Goal: Task Accomplishment & Management: Manage account settings

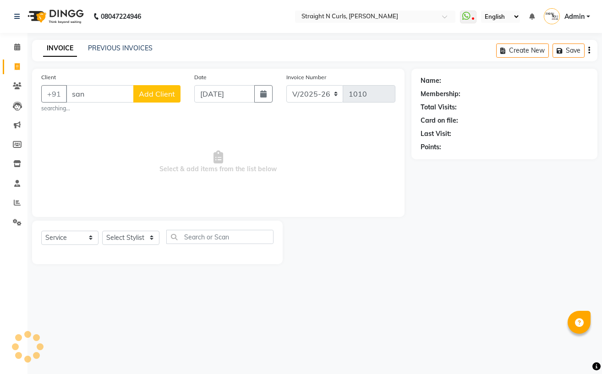
select select "7039"
select select "service"
click at [114, 117] on span "[PERSON_NAME]" at bounding box center [106, 114] width 59 height 9
type input "8630501730"
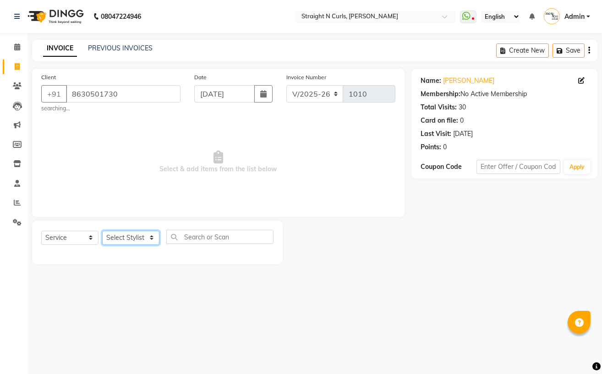
click at [149, 240] on select "Select Stylist Avinash Azhar Gautam Kamboj Mohini Neha Paras Kamboj parvez pooj…" at bounding box center [130, 238] width 57 height 14
select select "74327"
click at [102, 231] on select "Select Stylist Avinash Azhar Gautam Kamboj Mohini Neha Paras Kamboj parvez pooj…" at bounding box center [130, 238] width 57 height 14
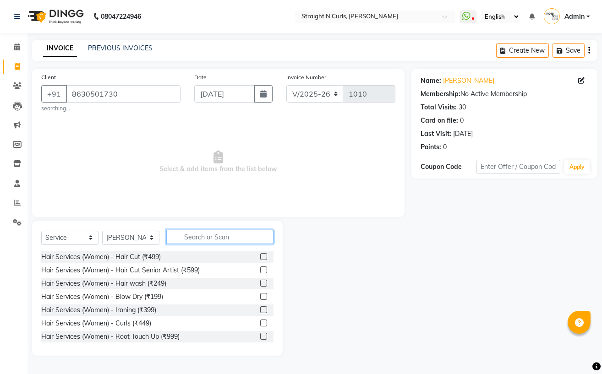
click at [217, 240] on input "text" at bounding box center [219, 237] width 107 height 14
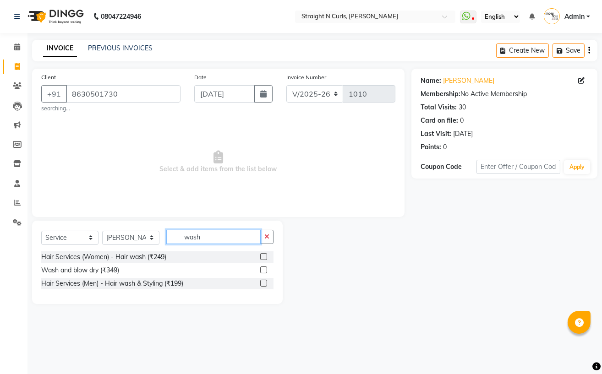
type input "wash"
click at [262, 272] on label at bounding box center [263, 270] width 7 height 7
click at [262, 272] on input "checkbox" at bounding box center [263, 270] width 6 height 6
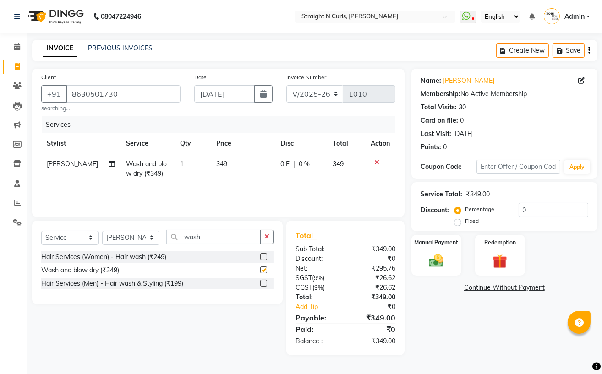
checkbox input "false"
click at [238, 163] on td "349" at bounding box center [243, 169] width 64 height 30
select select "74327"
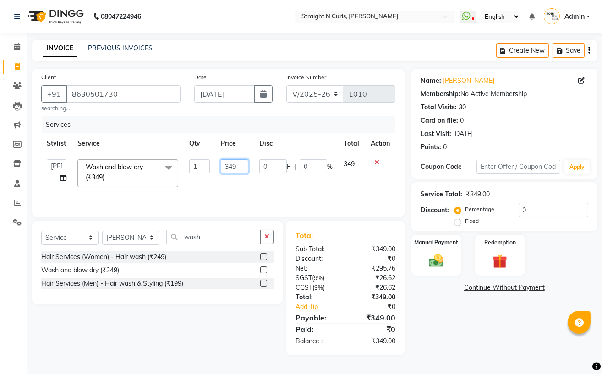
click at [245, 164] on input "349" at bounding box center [235, 166] width 28 height 14
type input "3"
type input "500"
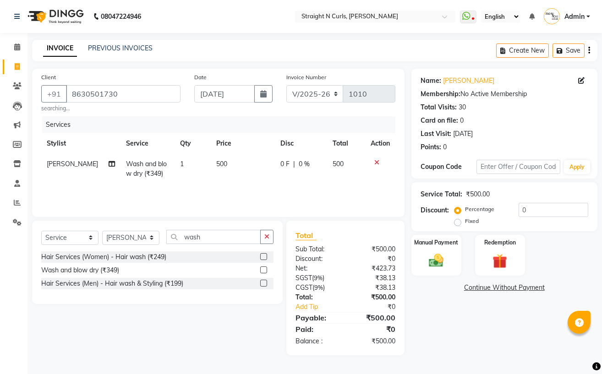
click at [275, 186] on div "Services Stylist Service Qty Price Disc Total Action parvez Wash and blow dry (…" at bounding box center [218, 162] width 354 height 92
click at [234, 164] on td "500" at bounding box center [243, 169] width 64 height 30
select select "74327"
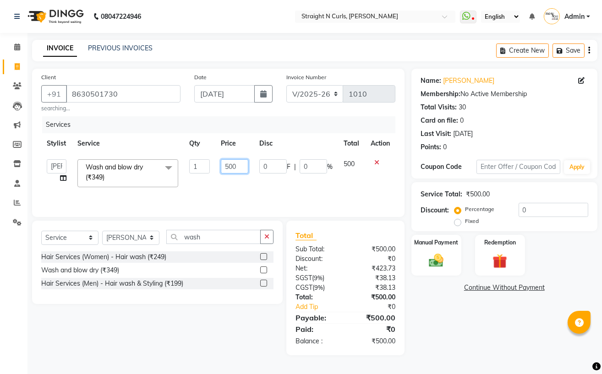
click at [246, 167] on input "500" at bounding box center [235, 166] width 28 height 14
type input "5"
type input "400"
click at [201, 240] on input "wash" at bounding box center [213, 237] width 94 height 14
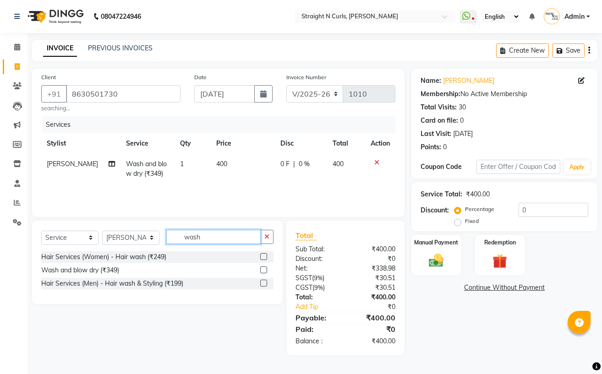
click at [201, 240] on input "wash" at bounding box center [213, 237] width 94 height 14
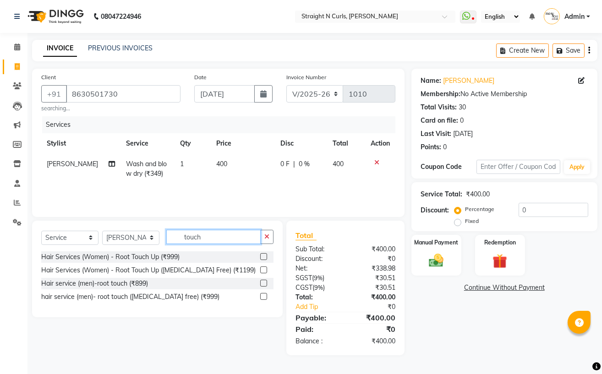
type input "touch"
click at [262, 269] on label at bounding box center [263, 270] width 7 height 7
click at [262, 269] on input "checkbox" at bounding box center [263, 270] width 6 height 6
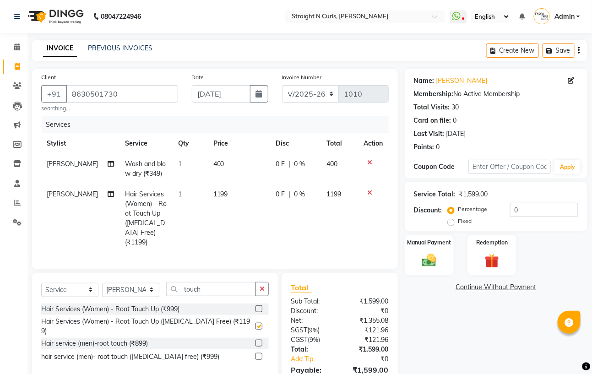
checkbox input "false"
click at [232, 201] on td "1199" at bounding box center [239, 218] width 62 height 69
select select "74327"
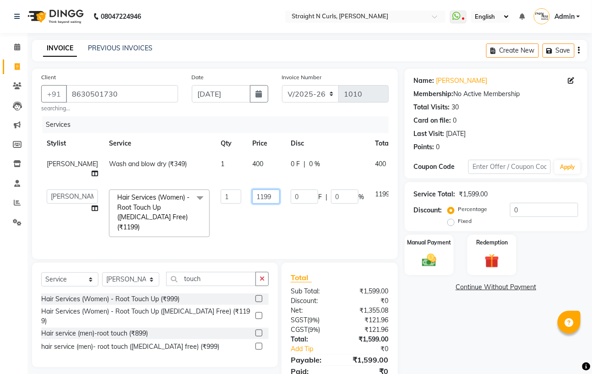
click at [252, 197] on input "1199" at bounding box center [265, 197] width 27 height 14
type input "1200"
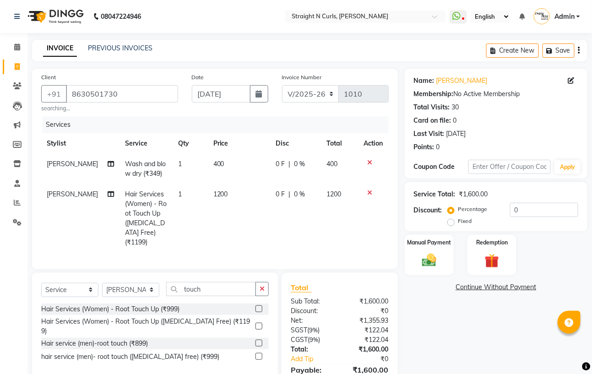
drag, startPoint x: 330, startPoint y: 239, endPoint x: 380, endPoint y: 185, distance: 73.2
click at [330, 238] on tr "parvez Hair Services (Women) - Root Touch Up (Ammonia Free) (₹1199) 1 1200 0 F …" at bounding box center [215, 218] width 348 height 69
click at [466, 80] on link "Sanya Masson" at bounding box center [461, 81] width 51 height 10
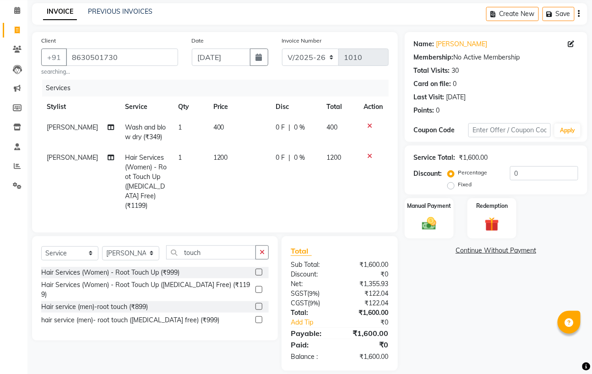
scroll to position [47, 0]
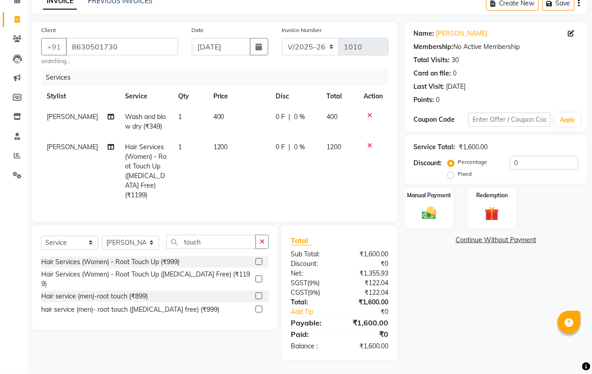
click at [312, 183] on td "0 F | 0 %" at bounding box center [295, 171] width 51 height 69
select select "74327"
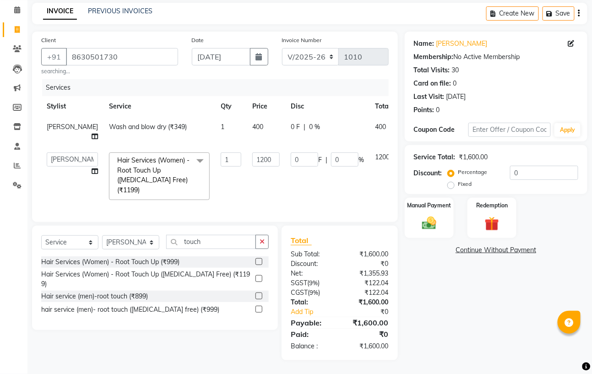
scroll to position [47, 0]
click at [470, 276] on div "Name: Sanya Masson Membership: No Active Membership Total Visits: 30 Card on fi…" at bounding box center [500, 196] width 190 height 329
click at [458, 180] on label "Fixed" at bounding box center [465, 184] width 14 height 8
click at [450, 181] on input "Fixed" at bounding box center [453, 184] width 6 height 6
radio input "true"
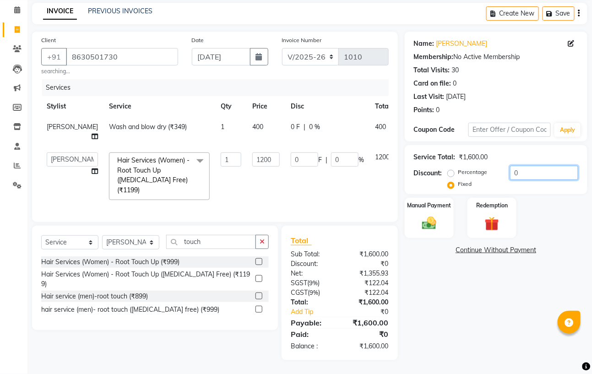
click at [521, 166] on input "0" at bounding box center [544, 173] width 68 height 14
type input "1"
type input "0.75"
type input "0.06"
type input "10"
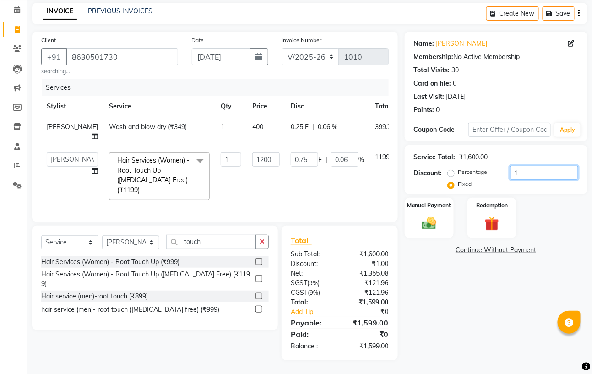
type input "7.5"
type input "0.63"
type input "100"
type input "75"
type input "6.25"
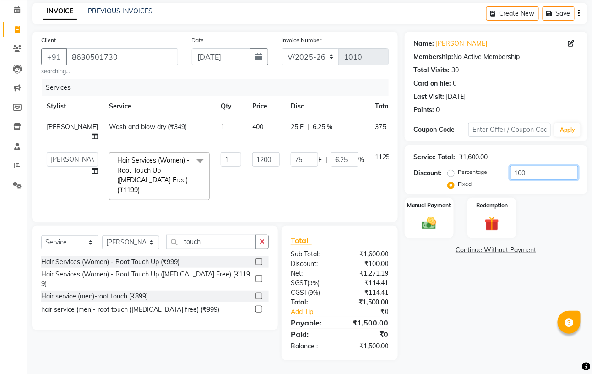
type input "100"
click at [544, 262] on div "Name: Sanya Masson Membership: No Active Membership Total Visits: 30 Card on fi…" at bounding box center [500, 196] width 190 height 329
click at [436, 202] on div "Manual Payment" at bounding box center [429, 218] width 51 height 42
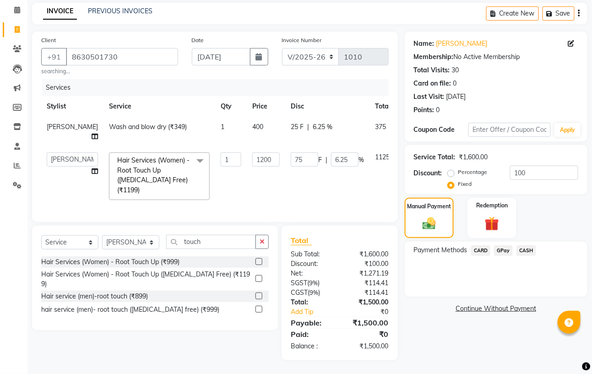
click at [529, 245] on span "CASH" at bounding box center [527, 250] width 20 height 11
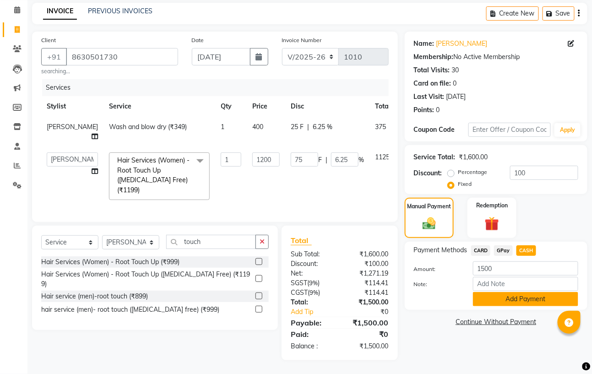
click at [524, 292] on button "Add Payment" at bounding box center [525, 299] width 105 height 14
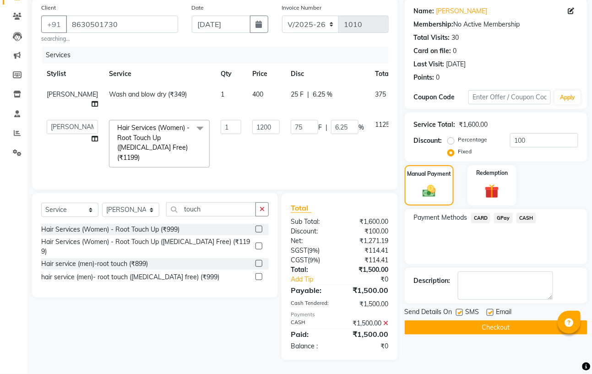
scroll to position [80, 0]
click at [498, 324] on button "Checkout" at bounding box center [496, 328] width 183 height 14
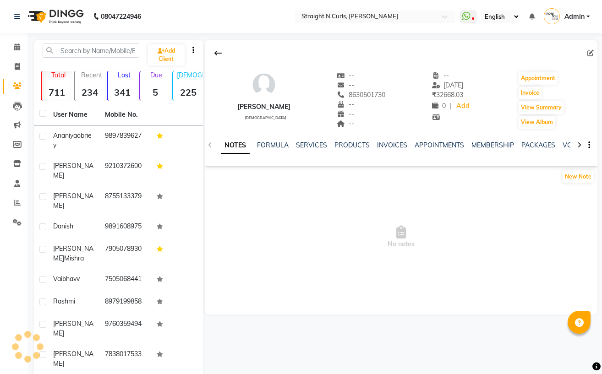
select select "en"
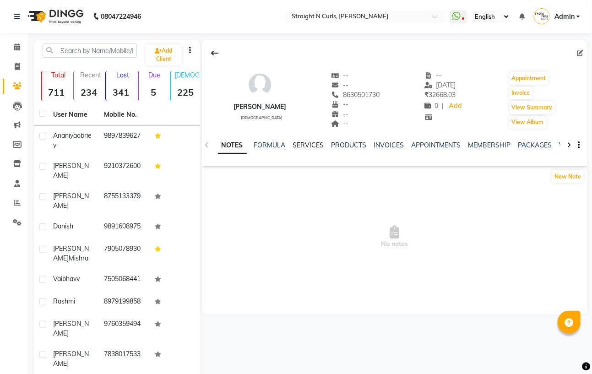
click at [303, 145] on link "SERVICES" at bounding box center [308, 145] width 31 height 8
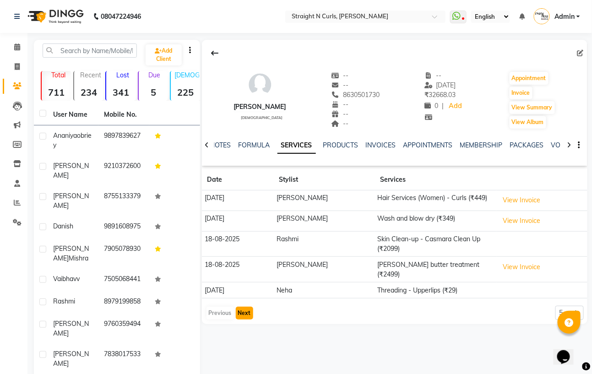
click at [244, 307] on button "Next" at bounding box center [244, 313] width 17 height 13
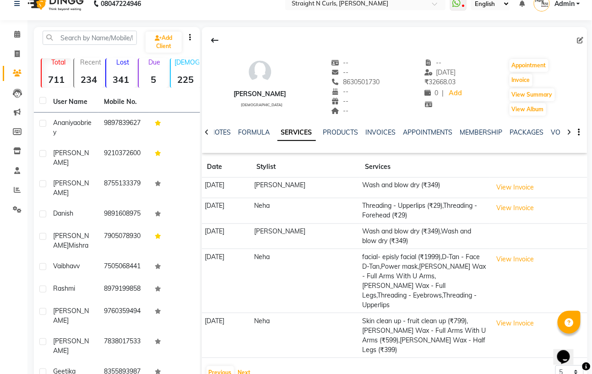
scroll to position [30, 0]
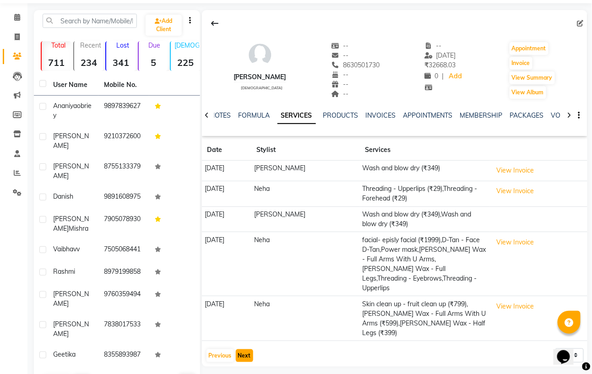
click at [250, 349] on button "Next" at bounding box center [244, 355] width 17 height 13
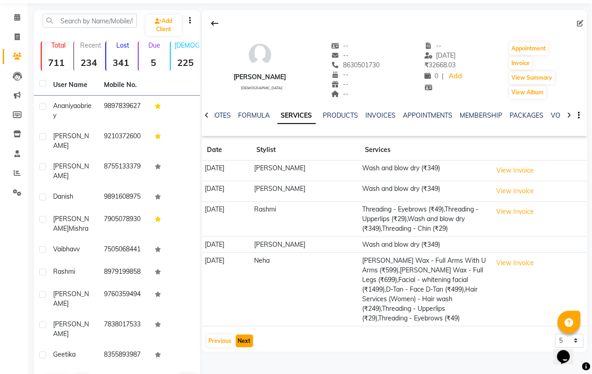
click at [245, 335] on button "Next" at bounding box center [244, 341] width 17 height 13
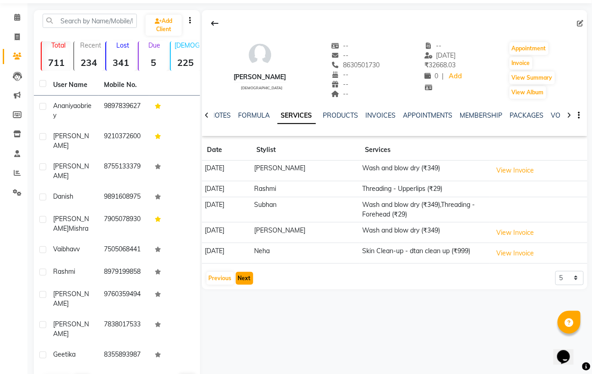
click at [243, 280] on button "Next" at bounding box center [244, 278] width 17 height 13
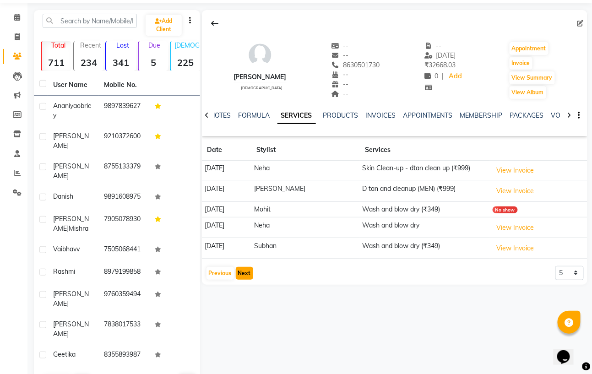
click at [242, 272] on button "Next" at bounding box center [244, 273] width 17 height 13
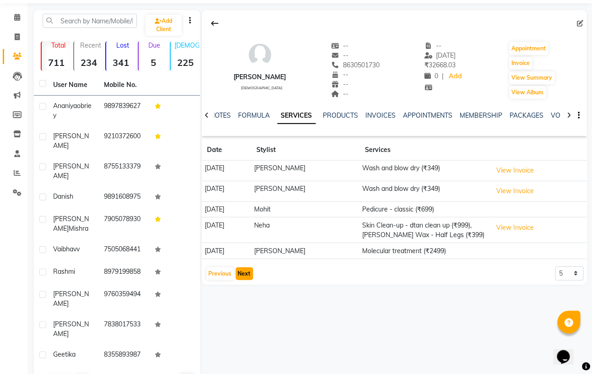
click at [245, 273] on button "Next" at bounding box center [244, 273] width 17 height 13
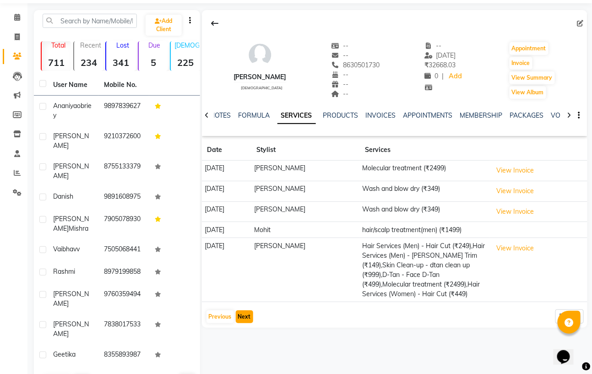
click at [246, 320] on button "Next" at bounding box center [244, 317] width 17 height 13
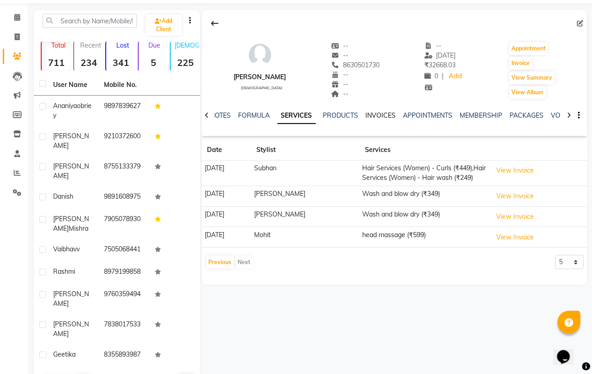
click at [385, 114] on link "INVOICES" at bounding box center [381, 115] width 30 height 8
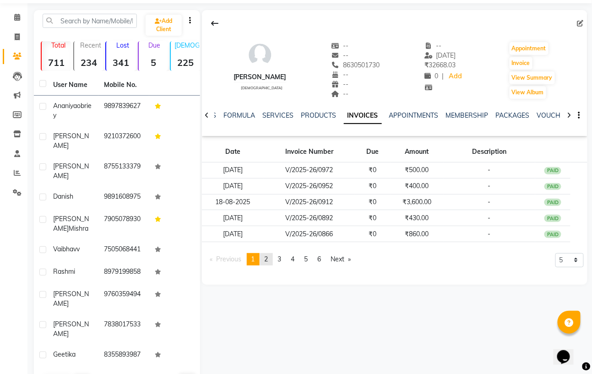
click at [263, 257] on link "page 2" at bounding box center [266, 259] width 13 height 12
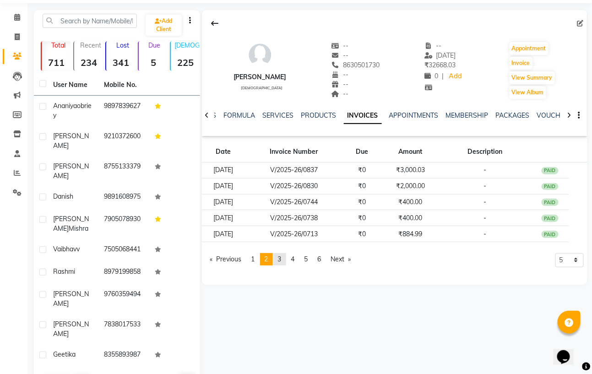
click at [282, 258] on span "3" at bounding box center [280, 259] width 4 height 8
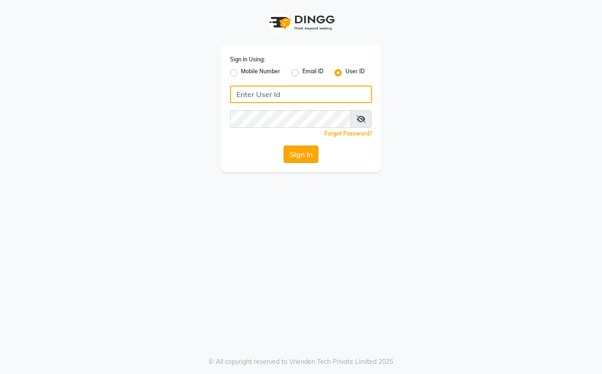
type input "Straight N Curls"
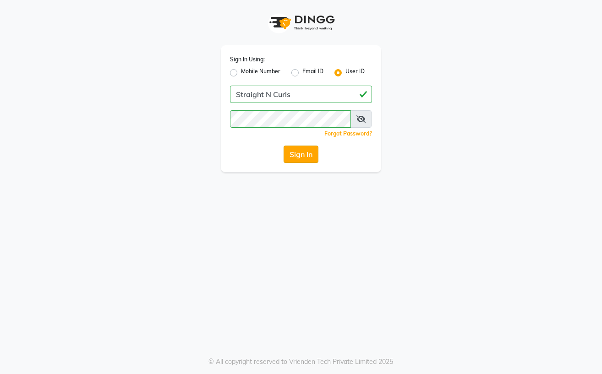
click at [305, 156] on button "Sign In" at bounding box center [300, 154] width 35 height 17
click at [302, 160] on button "Sign In" at bounding box center [300, 154] width 35 height 17
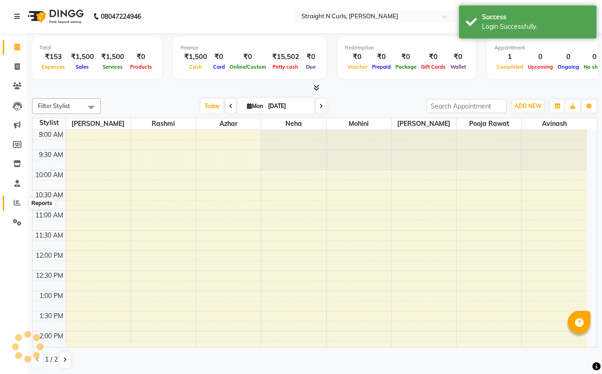
click at [19, 203] on icon at bounding box center [17, 202] width 7 height 7
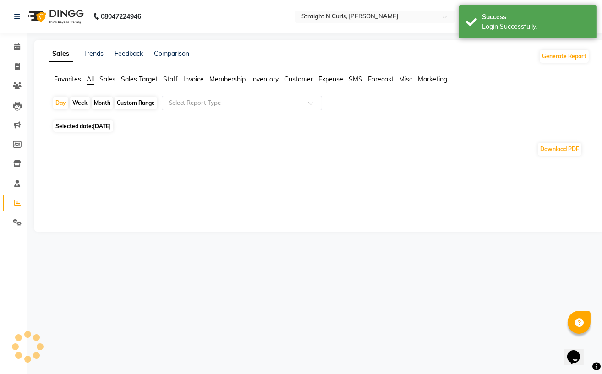
click at [128, 104] on div "Custom Range" at bounding box center [135, 103] width 43 height 13
select select "9"
select select "2025"
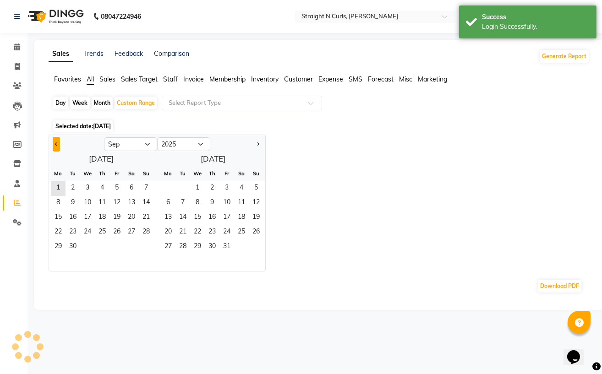
click at [55, 142] on button "Previous month" at bounding box center [56, 144] width 7 height 15
select select "8"
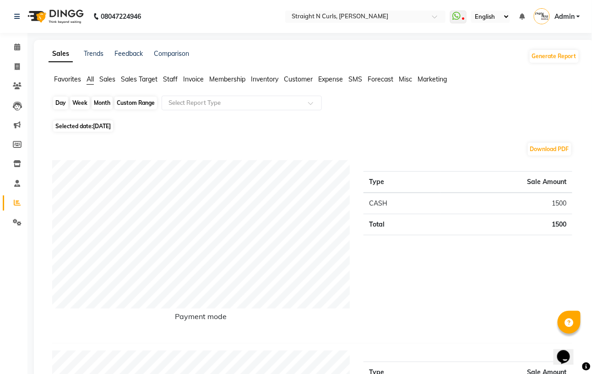
click at [135, 102] on div "Custom Range" at bounding box center [135, 103] width 43 height 13
select select "9"
select select "2025"
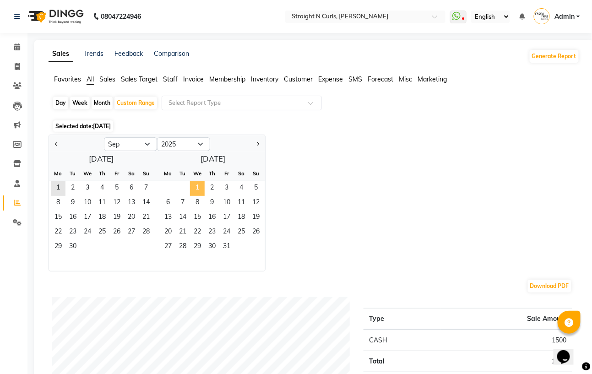
click at [195, 189] on span "1" at bounding box center [197, 188] width 15 height 15
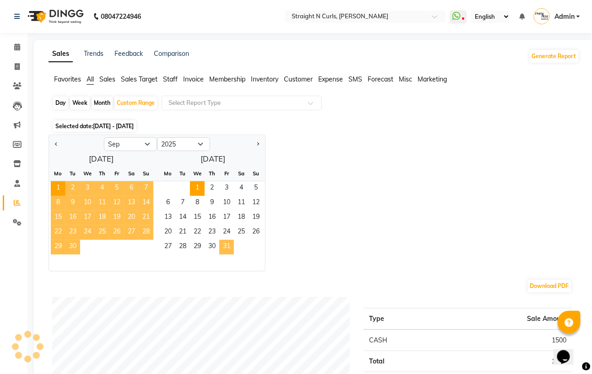
click at [228, 250] on span "31" at bounding box center [226, 247] width 15 height 15
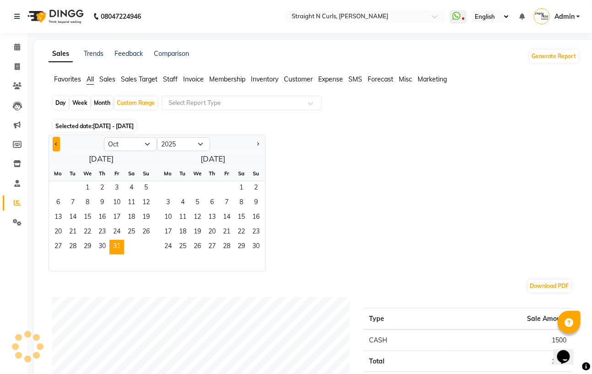
click at [53, 146] on button "Previous month" at bounding box center [56, 144] width 7 height 15
select select "8"
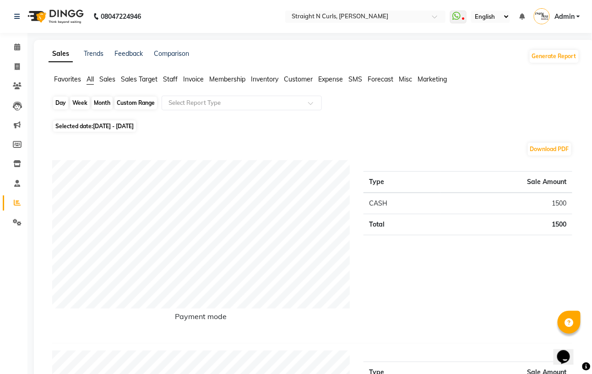
click at [132, 104] on div "Custom Range" at bounding box center [135, 103] width 43 height 13
select select "10"
select select "2025"
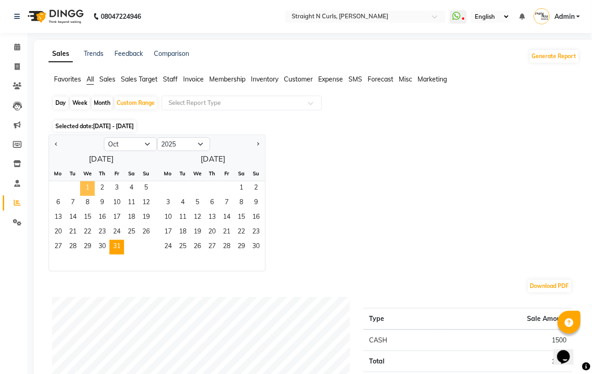
click at [87, 191] on span "1" at bounding box center [87, 188] width 15 height 15
click at [118, 247] on span "31" at bounding box center [116, 247] width 15 height 15
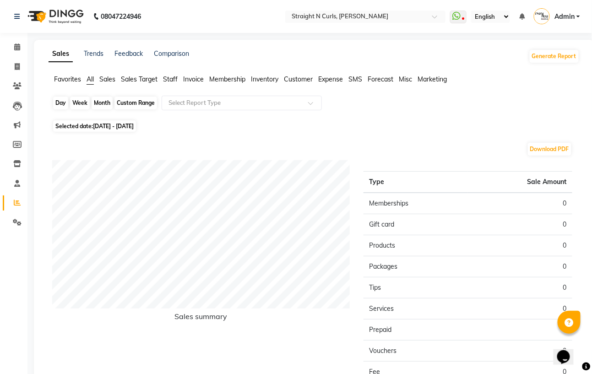
click at [138, 101] on div "Custom Range" at bounding box center [135, 103] width 43 height 13
select select "10"
select select "2025"
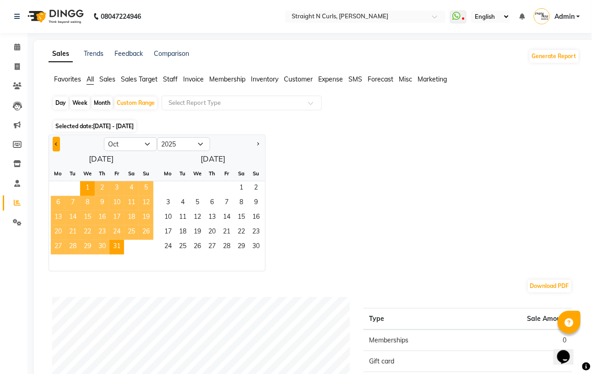
click at [53, 142] on button "Previous month" at bounding box center [56, 144] width 7 height 15
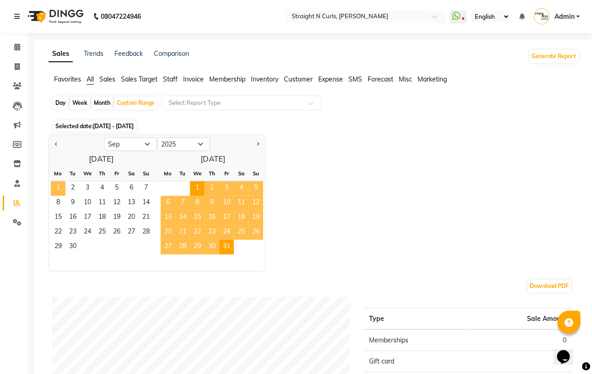
click at [59, 188] on span "1" at bounding box center [58, 188] width 15 height 15
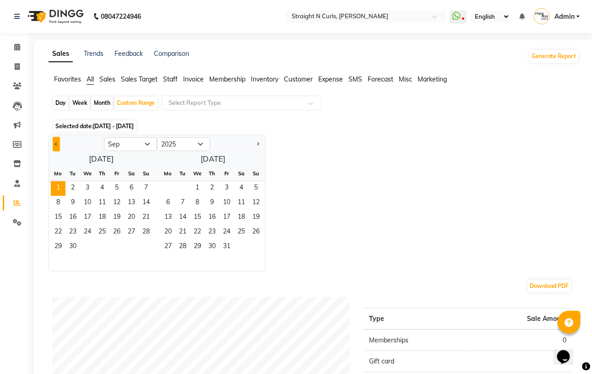
click at [55, 143] on span "Previous month" at bounding box center [56, 143] width 3 height 3
select select "8"
click at [117, 186] on span "1" at bounding box center [116, 188] width 15 height 15
click at [142, 253] on span "31" at bounding box center [146, 247] width 15 height 15
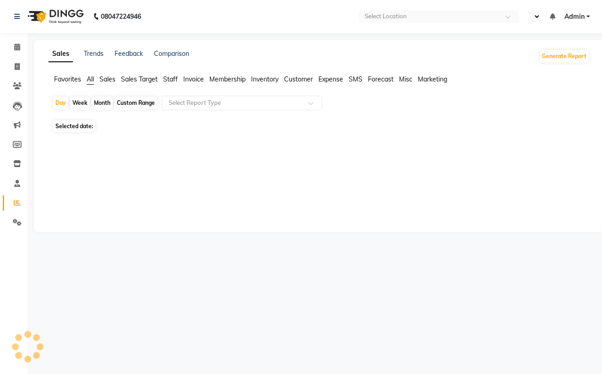
select select "en"
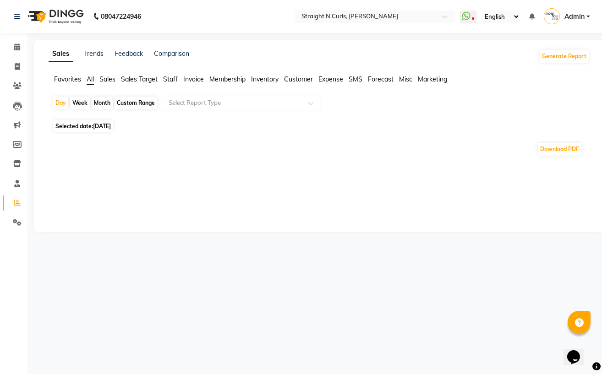
click at [176, 187] on div "Sales Trends Feedback Comparison Generate Report Favorites All Sales Sales Targ…" at bounding box center [319, 136] width 570 height 192
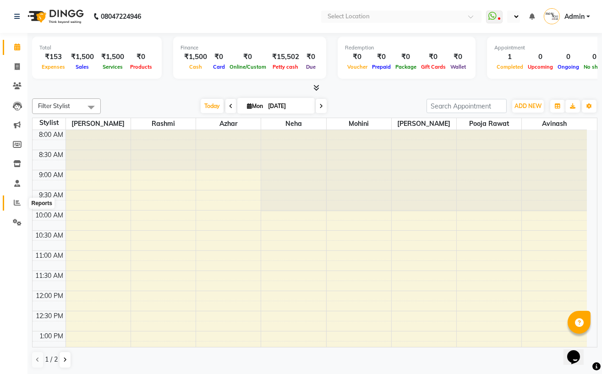
click at [16, 203] on icon at bounding box center [17, 202] width 7 height 7
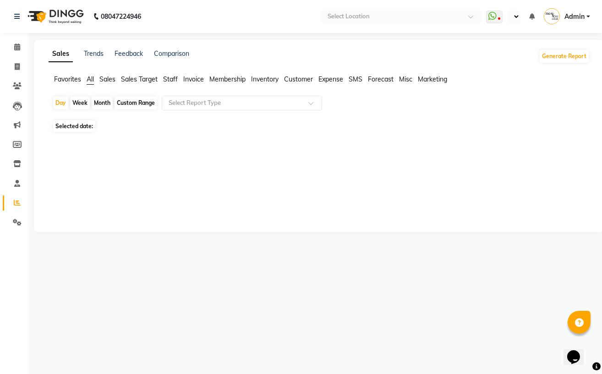
click at [141, 104] on div "Custom Range" at bounding box center [135, 103] width 43 height 13
select select "9"
select select "2025"
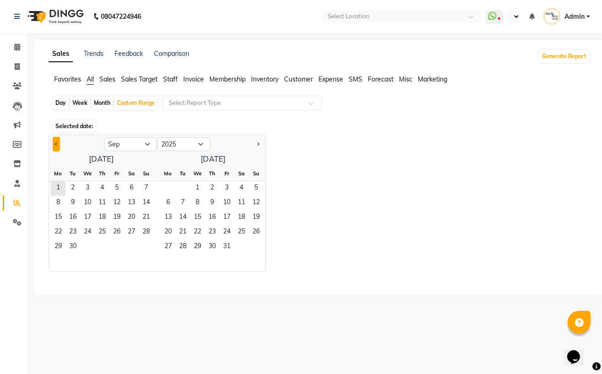
click at [57, 144] on span "Previous month" at bounding box center [56, 143] width 3 height 3
click at [118, 186] on span "1" at bounding box center [116, 188] width 15 height 15
click at [149, 252] on span "31" at bounding box center [146, 247] width 15 height 15
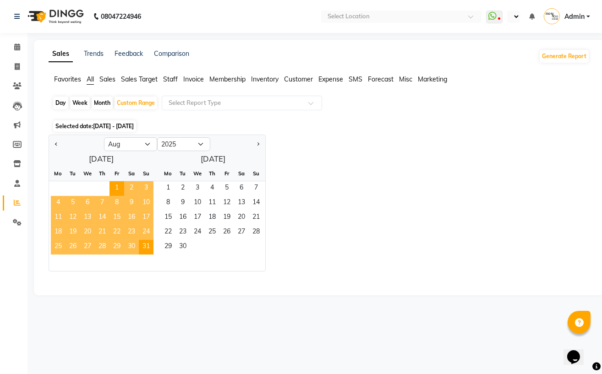
click at [361, 183] on div "Jan Feb Mar Apr May Jun Jul Aug Sep Oct Nov Dec 2015 2016 2017 2018 2019 2020 2…" at bounding box center [319, 203] width 541 height 137
click at [175, 295] on div "Sales Trends Feedback Comparison Generate Report Favorites All Sales Sales Targ…" at bounding box center [319, 168] width 570 height 256
click at [56, 141] on button "Previous month" at bounding box center [56, 144] width 7 height 15
select select "7"
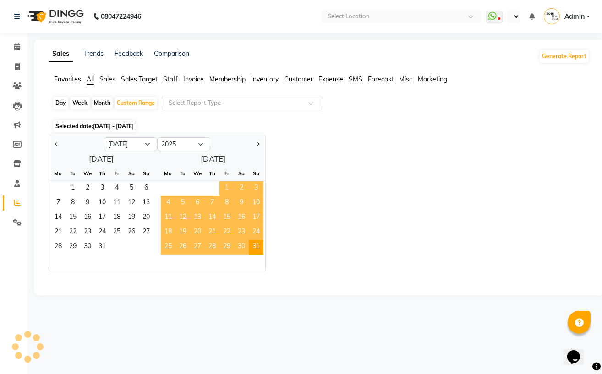
click at [225, 185] on span "1" at bounding box center [226, 188] width 15 height 15
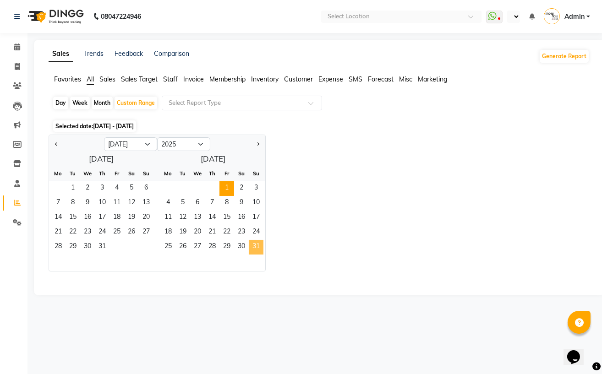
click at [259, 247] on span "31" at bounding box center [256, 247] width 15 height 15
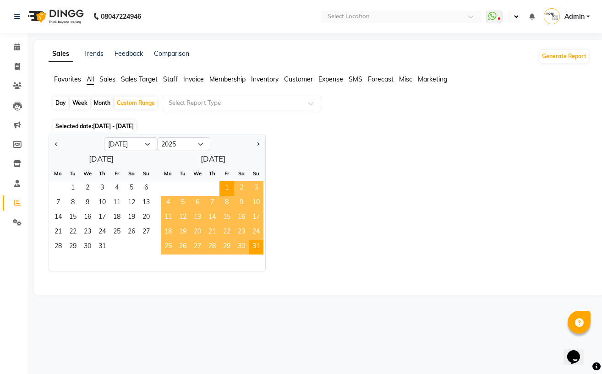
click at [397, 218] on div "Jan Feb Mar Apr May Jun Jul Aug Sep Oct Nov Dec 2015 2016 2017 2018 2019 2020 2…" at bounding box center [319, 203] width 541 height 137
click at [105, 77] on span "Sales" at bounding box center [107, 79] width 16 height 8
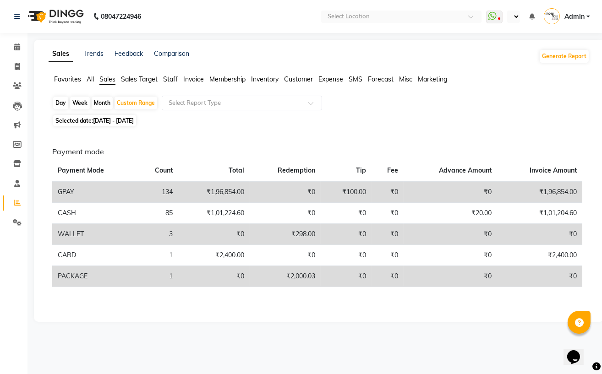
click at [90, 78] on span "All" at bounding box center [90, 79] width 7 height 8
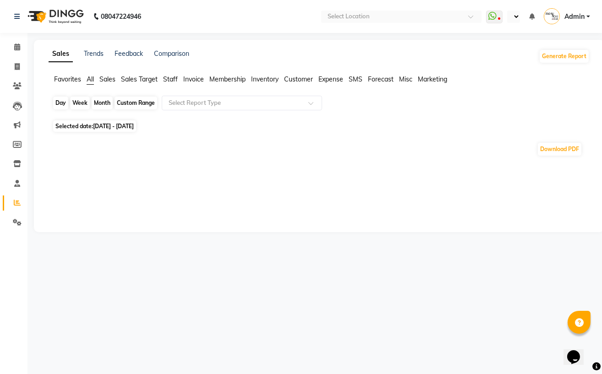
click at [136, 102] on div "Custom Range" at bounding box center [135, 103] width 43 height 13
select select "8"
select select "2025"
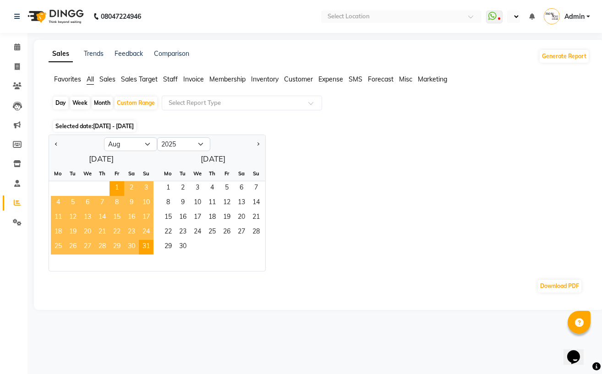
click at [427, 243] on div "Jan Feb Mar Apr May Jun Jul Aug Sep Oct Nov Dec 2015 2016 2017 2018 2019 2020 2…" at bounding box center [319, 203] width 541 height 137
click at [56, 145] on span "Previous month" at bounding box center [56, 143] width 3 height 3
select select "7"
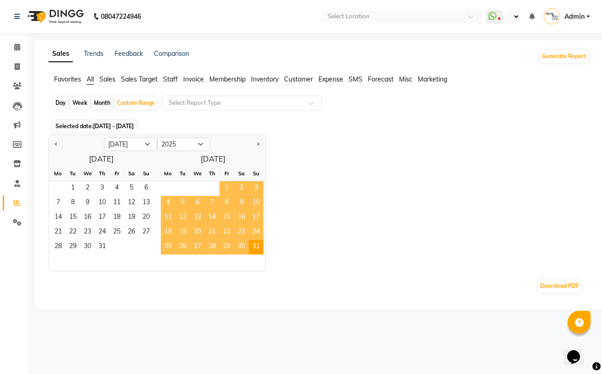
click at [226, 186] on span "1" at bounding box center [226, 188] width 15 height 15
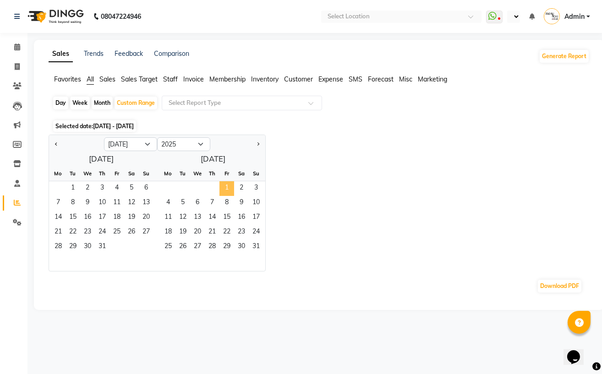
click at [228, 186] on span "1" at bounding box center [226, 188] width 15 height 15
click at [261, 245] on span "31" at bounding box center [256, 247] width 15 height 15
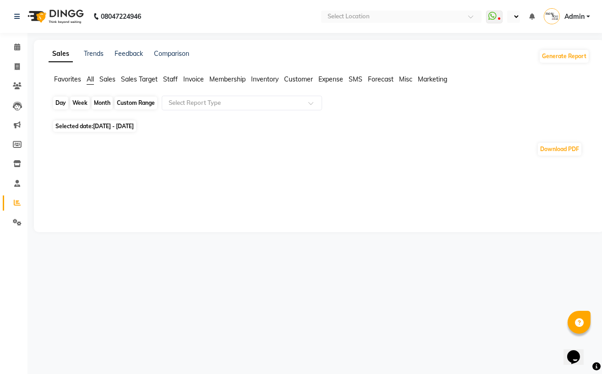
click at [137, 100] on div "Custom Range" at bounding box center [135, 103] width 43 height 13
select select "8"
select select "2025"
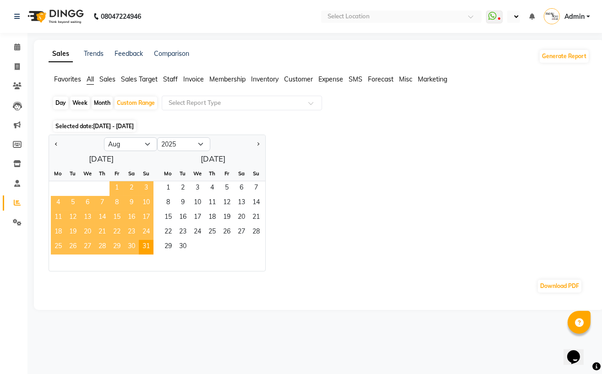
click at [114, 187] on span "1" at bounding box center [116, 188] width 15 height 15
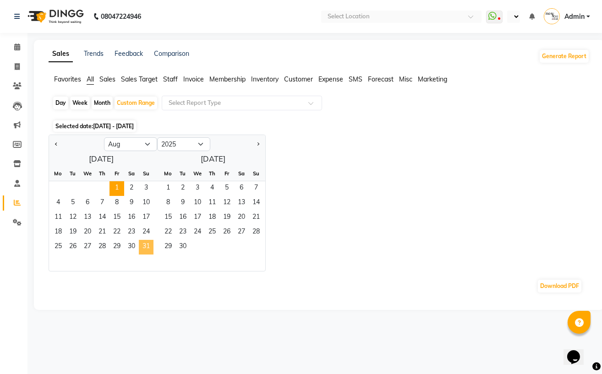
click at [142, 245] on span "31" at bounding box center [146, 247] width 15 height 15
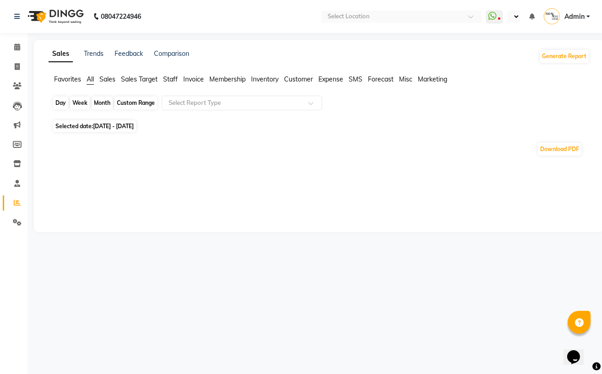
click at [123, 104] on div "Custom Range" at bounding box center [135, 103] width 43 height 13
select select "8"
select select "2025"
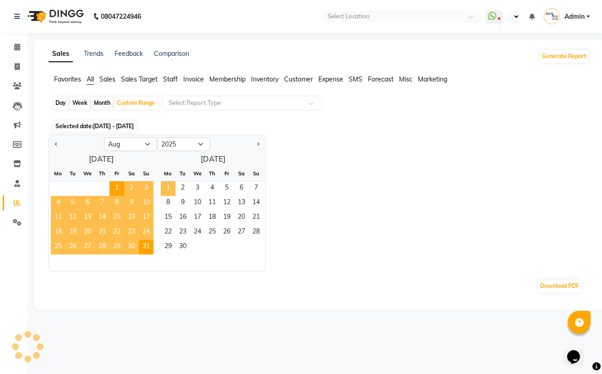
click at [166, 186] on span "1" at bounding box center [168, 188] width 15 height 15
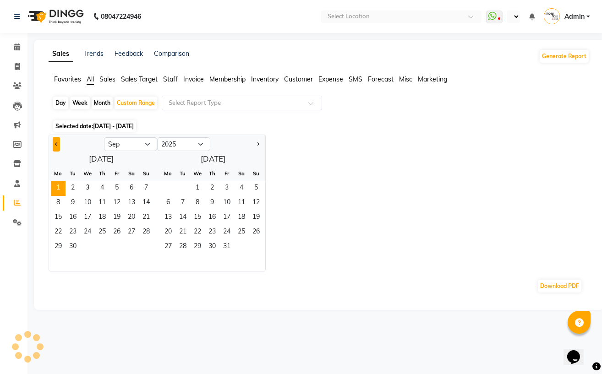
click at [55, 143] on span "Previous month" at bounding box center [56, 143] width 3 height 3
select select "7"
click at [69, 185] on span "1" at bounding box center [72, 188] width 15 height 15
click at [99, 245] on span "31" at bounding box center [102, 247] width 15 height 15
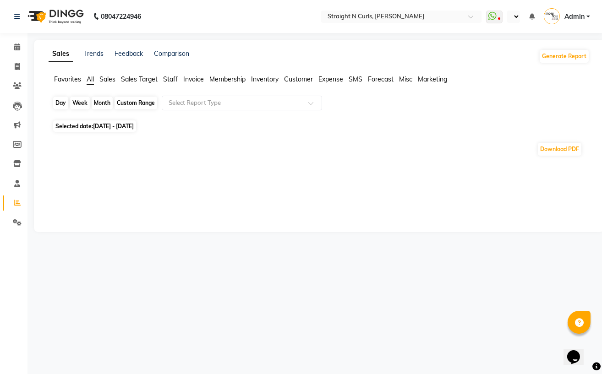
click at [136, 104] on div "Custom Range" at bounding box center [135, 103] width 43 height 13
select select "7"
select select "2025"
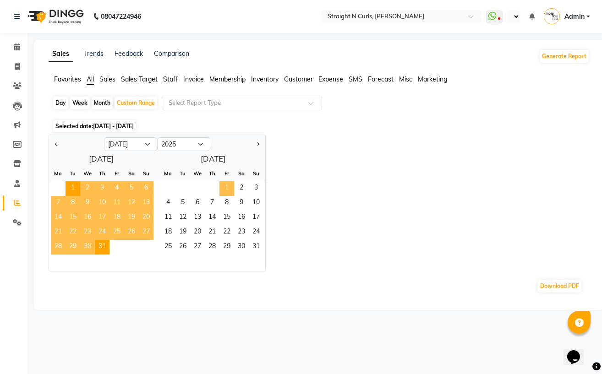
click at [223, 187] on span "1" at bounding box center [226, 188] width 15 height 15
select select "8"
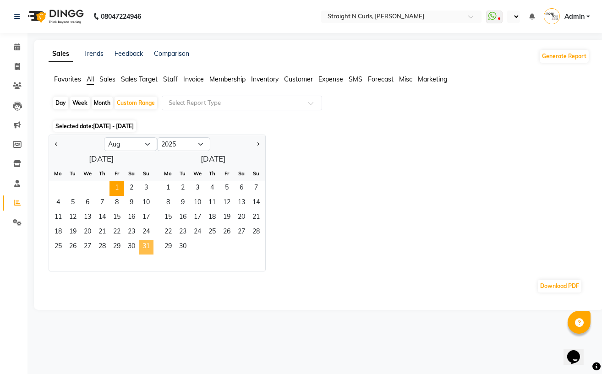
click at [147, 247] on span "31" at bounding box center [146, 247] width 15 height 15
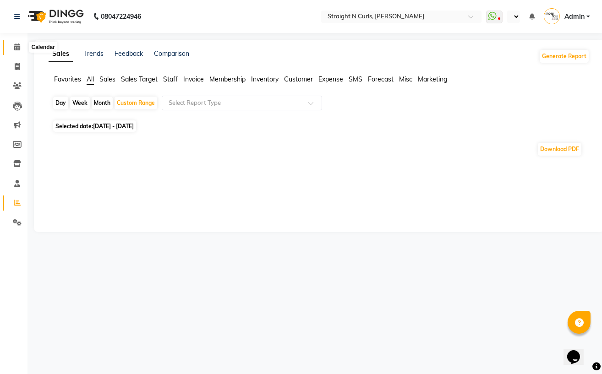
click at [11, 46] on span at bounding box center [17, 47] width 16 height 11
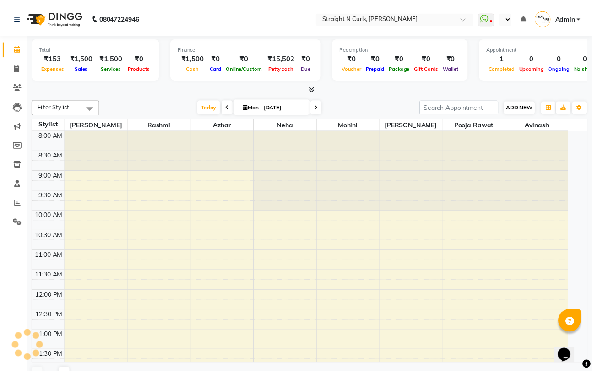
scroll to position [253, 0]
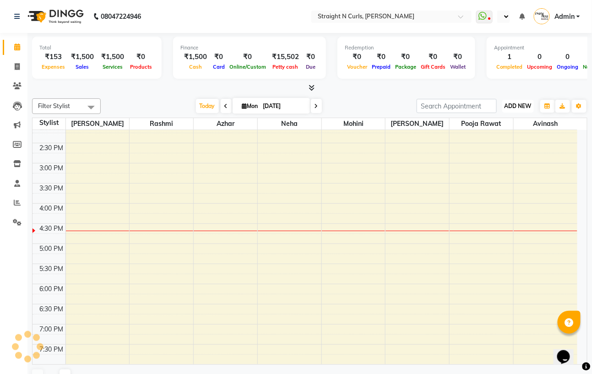
click at [528, 109] on button "ADD NEW Toggle Dropdown" at bounding box center [518, 106] width 32 height 13
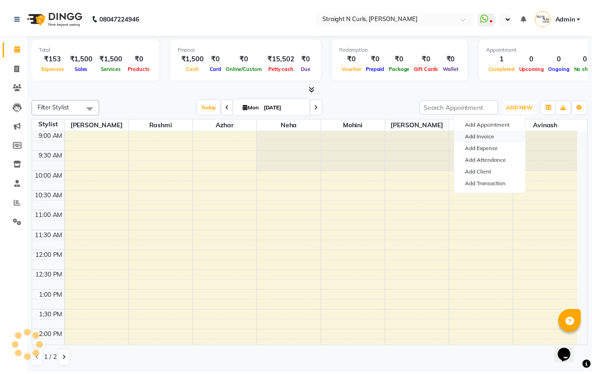
scroll to position [0, 0]
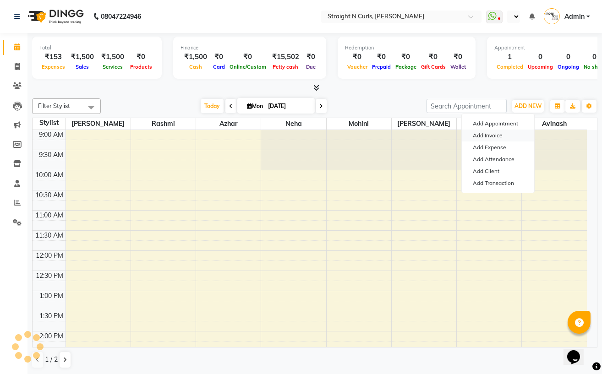
click at [502, 135] on link "Add Invoice" at bounding box center [498, 136] width 72 height 12
select select "service"
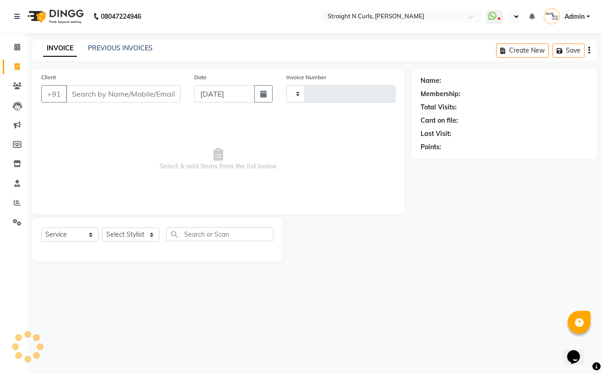
click at [161, 91] on input "Client" at bounding box center [123, 93] width 114 height 17
type input "1011"
select select "7039"
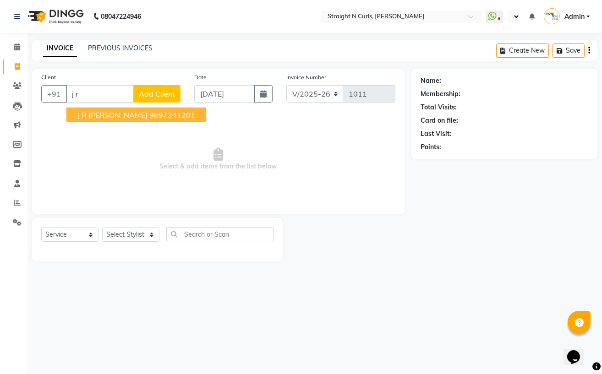
click at [161, 116] on ngb-highlight "9897341201" at bounding box center [172, 114] width 46 height 9
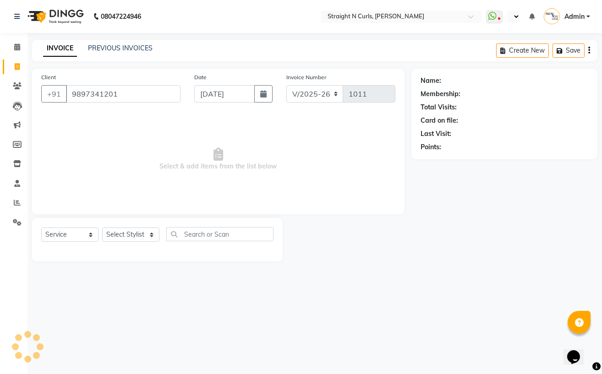
type input "9897341201"
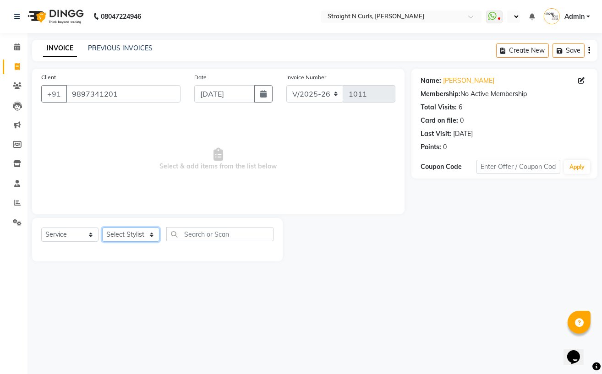
click at [129, 235] on select "Select Stylist Avinash Azhar Gautam Kamboj Mohini Neha Paras Kamboj parvez pooj…" at bounding box center [130, 235] width 57 height 14
select select "74327"
click at [102, 228] on select "Select Stylist Avinash Azhar Gautam Kamboj Mohini Neha Paras Kamboj parvez pooj…" at bounding box center [130, 235] width 57 height 14
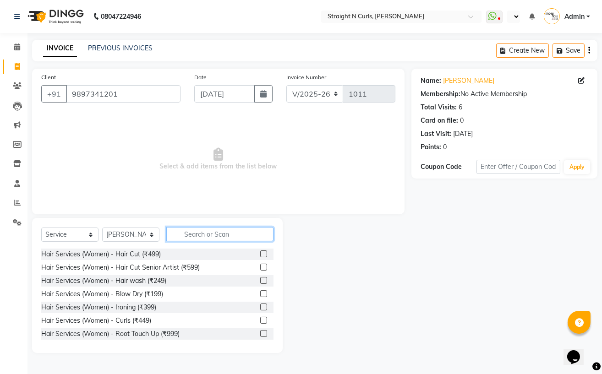
click at [213, 237] on input "text" at bounding box center [219, 234] width 107 height 14
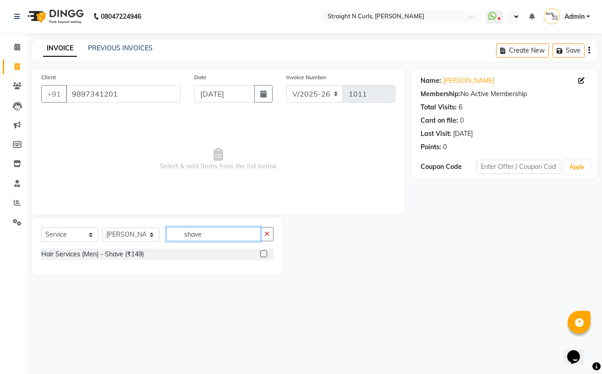
type input "shave"
click at [261, 254] on label at bounding box center [263, 254] width 7 height 7
click at [261, 254] on input "checkbox" at bounding box center [263, 254] width 6 height 6
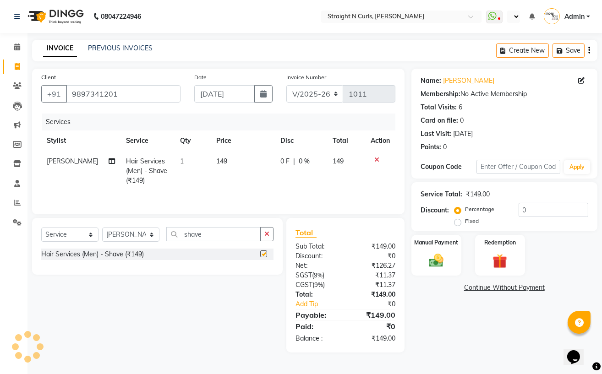
checkbox input "false"
click at [231, 164] on td "149" at bounding box center [243, 171] width 64 height 40
select select "74327"
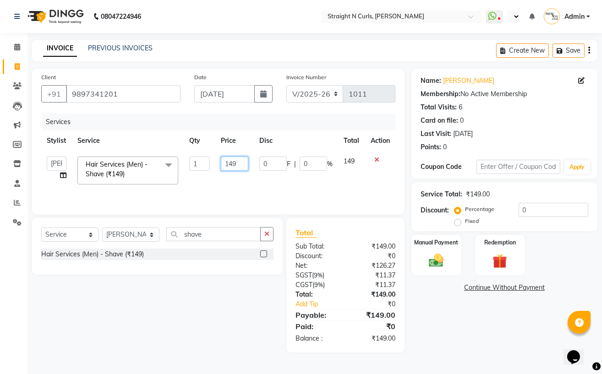
click at [240, 162] on input "149" at bounding box center [235, 164] width 28 height 14
type input "150"
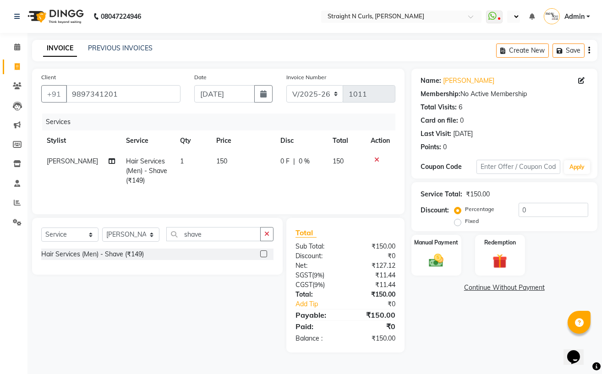
click at [474, 309] on div "Name: J R Aggrawal Membership: No Active Membership Total Visits: 6 Card on fil…" at bounding box center [507, 211] width 193 height 284
click at [432, 264] on img at bounding box center [436, 260] width 25 height 17
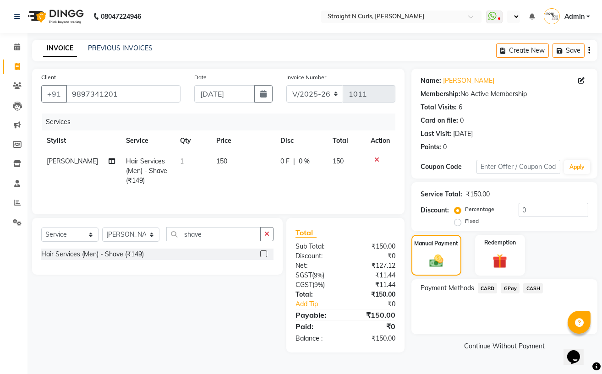
click at [534, 289] on span "CASH" at bounding box center [533, 288] width 20 height 11
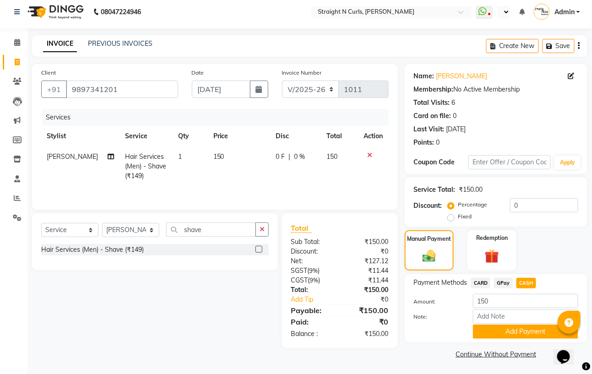
scroll to position [5, 0]
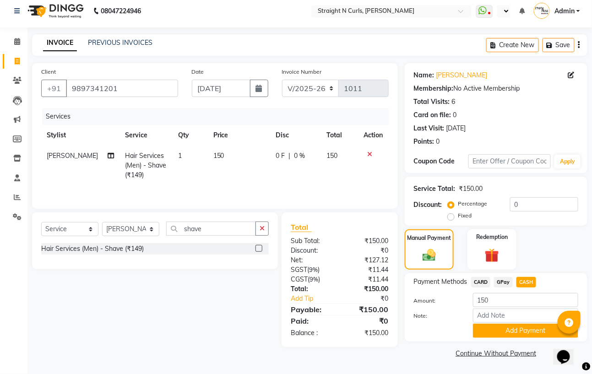
click at [523, 338] on div "Payment Methods CARD GPay CASH Amount: 150 Note: Add Payment" at bounding box center [496, 307] width 183 height 68
click at [524, 334] on button "Add Payment" at bounding box center [525, 331] width 105 height 14
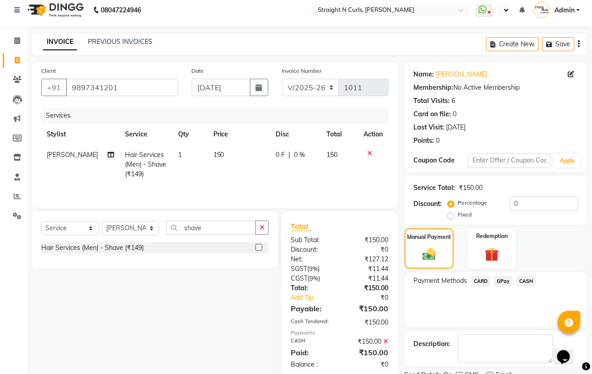
scroll to position [44, 0]
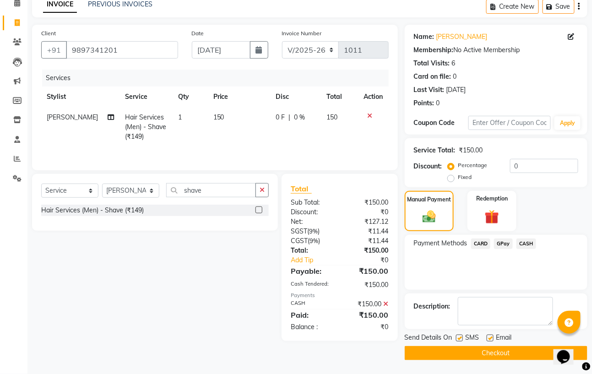
click at [517, 352] on button "Checkout" at bounding box center [496, 353] width 183 height 14
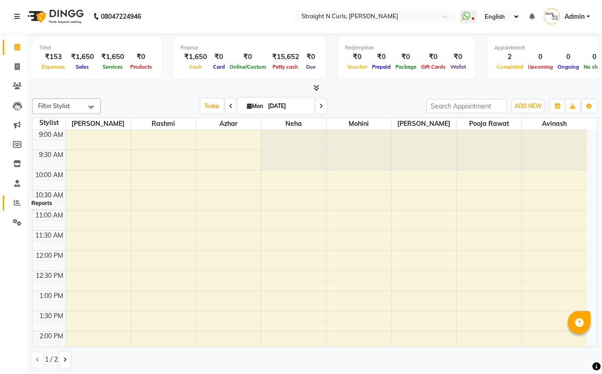
click at [11, 200] on span at bounding box center [17, 203] width 16 height 11
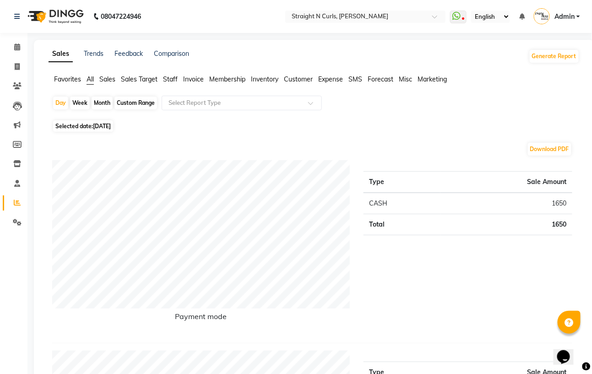
click at [145, 102] on div "Custom Range" at bounding box center [135, 103] width 43 height 13
select select "9"
select select "2025"
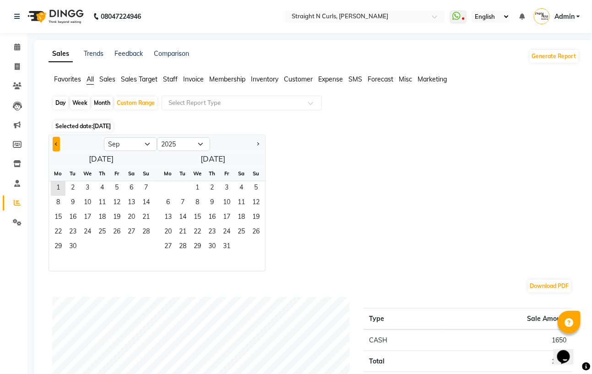
click at [54, 143] on button "Previous month" at bounding box center [56, 144] width 7 height 15
select select "8"
click at [116, 183] on span "1" at bounding box center [116, 188] width 15 height 15
click at [142, 245] on span "31" at bounding box center [146, 247] width 15 height 15
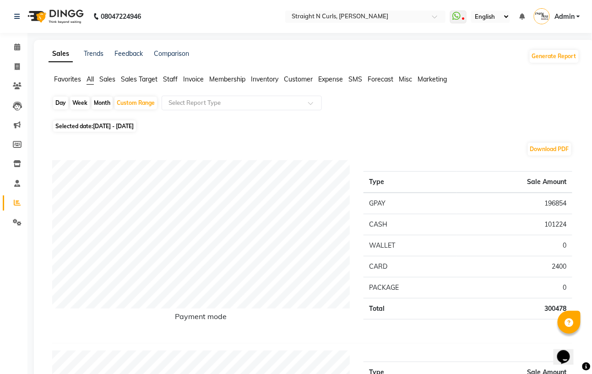
click at [330, 82] on span "Expense" at bounding box center [330, 79] width 25 height 8
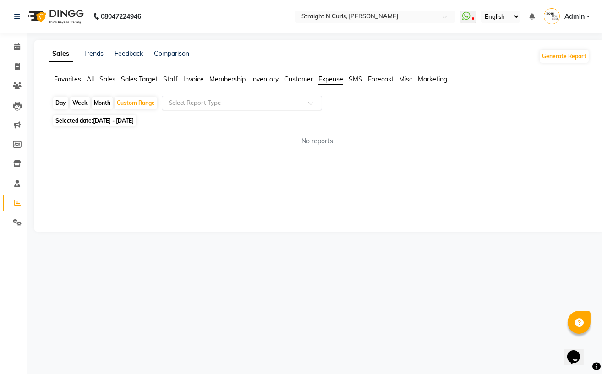
click at [254, 102] on input "text" at bounding box center [233, 102] width 132 height 9
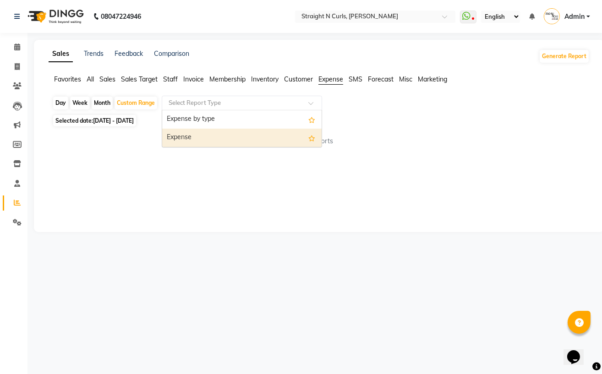
click at [230, 131] on div "Expense" at bounding box center [241, 138] width 159 height 18
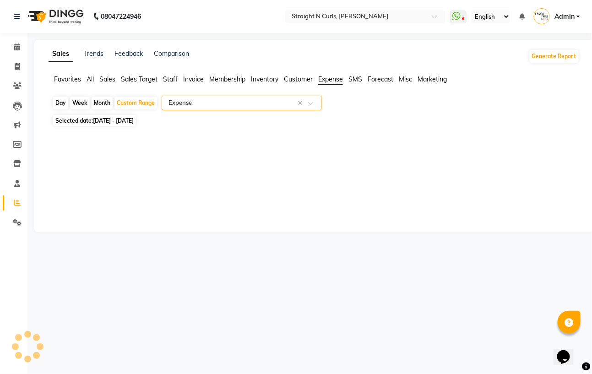
select select "filtered_report"
select select "pdf"
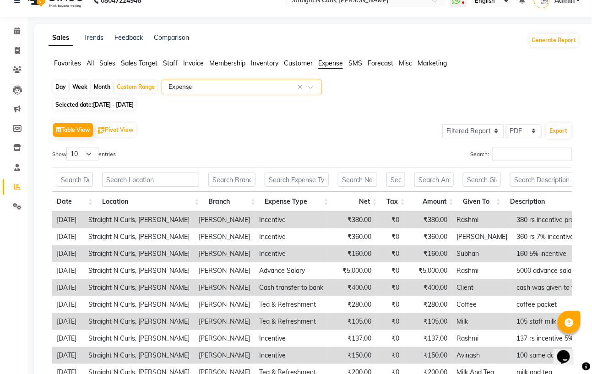
scroll to position [61, 0]
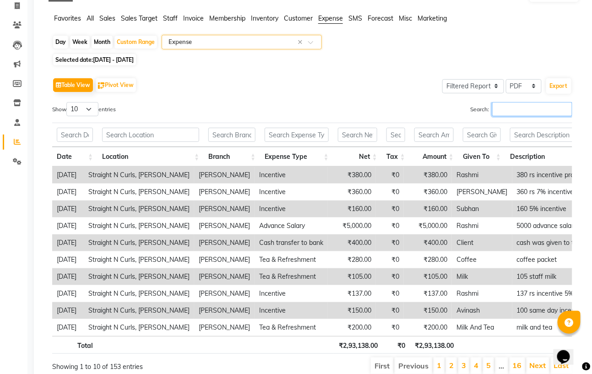
click at [508, 105] on input "Search:" at bounding box center [532, 109] width 80 height 14
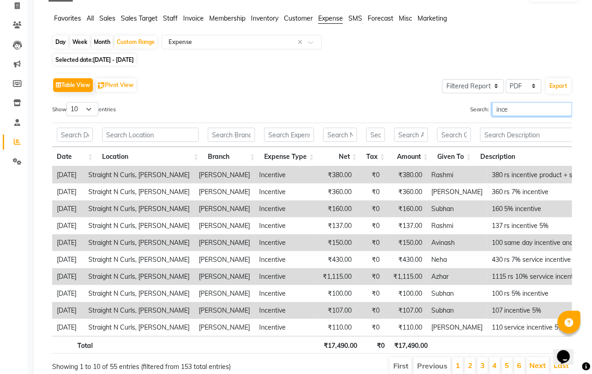
click at [522, 112] on input "ince" at bounding box center [532, 109] width 80 height 14
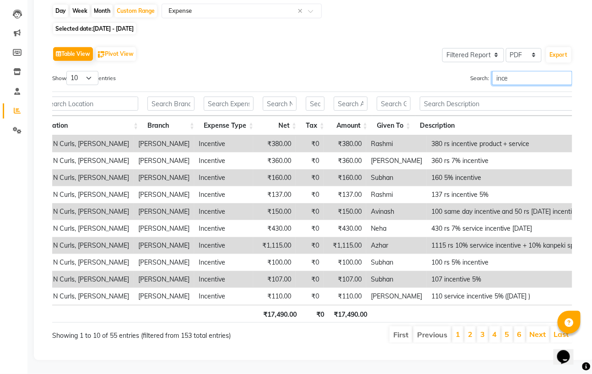
scroll to position [0, 63]
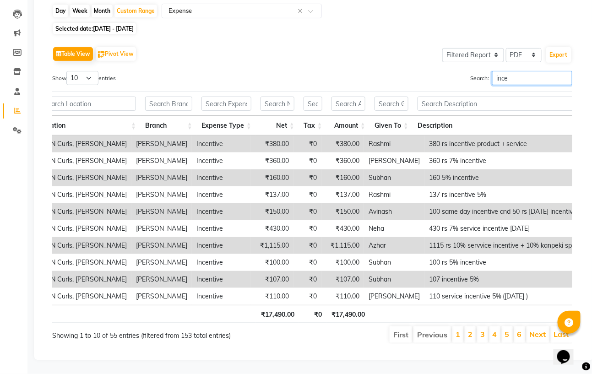
click at [523, 71] on input "ince" at bounding box center [532, 78] width 80 height 14
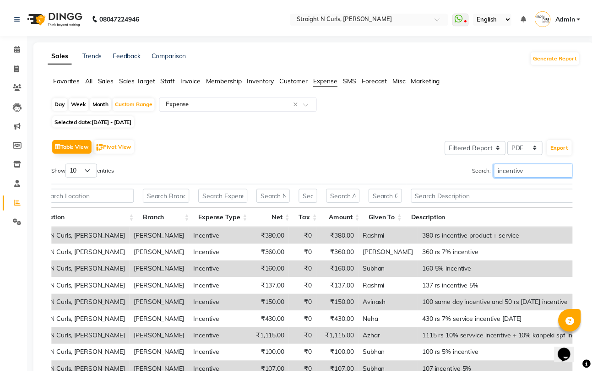
scroll to position [0, 0]
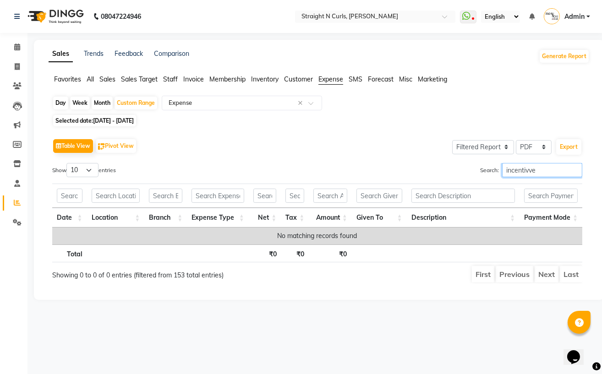
click at [528, 169] on input "incentivve" at bounding box center [542, 170] width 80 height 14
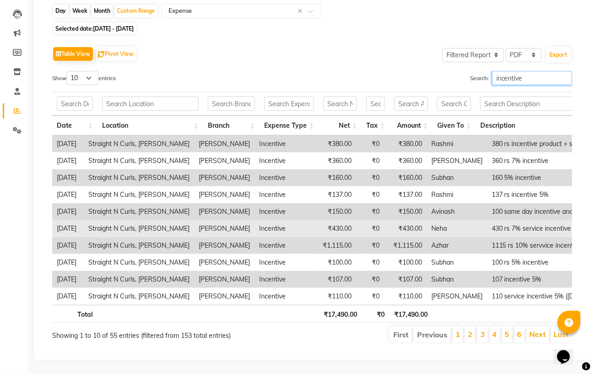
scroll to position [112, 0]
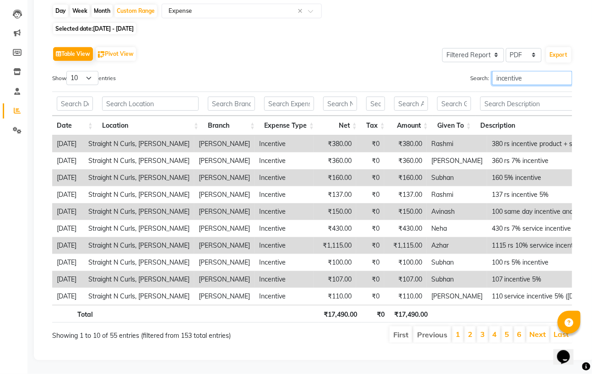
type input "incentive"
click at [242, 97] on input "text" at bounding box center [231, 104] width 47 height 14
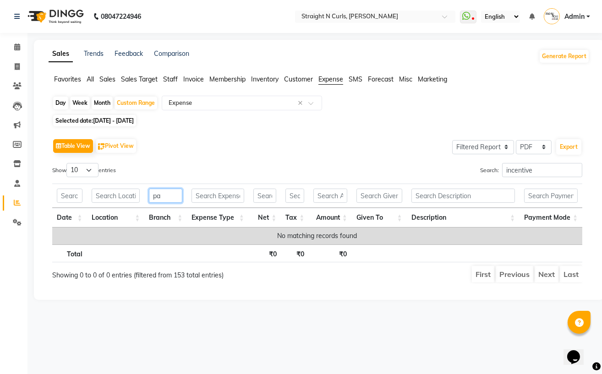
type input "p"
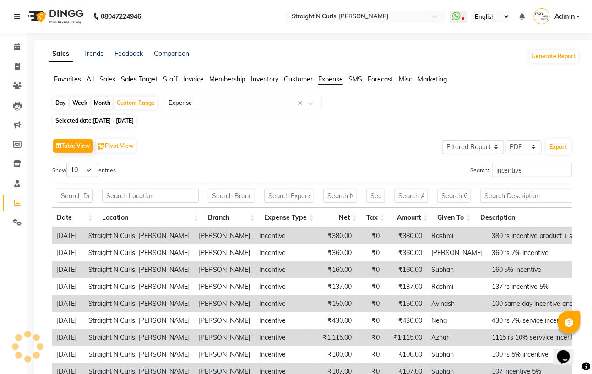
click at [336, 152] on div "Table View Pivot View Select Full Report Filtered Report Select CSV PDF Export" at bounding box center [312, 145] width 520 height 19
click at [521, 170] on input "incentive" at bounding box center [532, 170] width 80 height 14
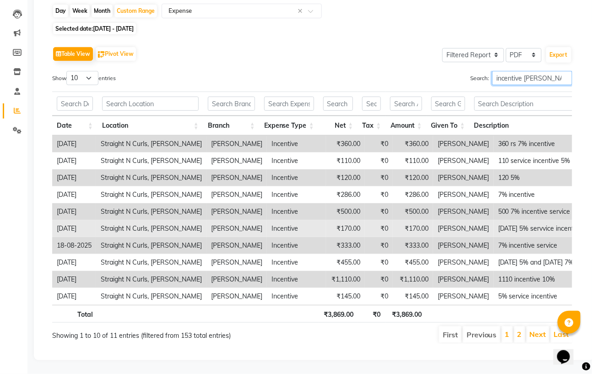
scroll to position [51, 0]
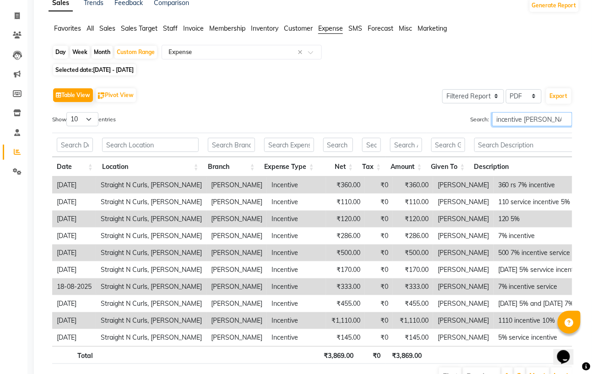
click at [565, 116] on input "incentive [PERSON_NAME]" at bounding box center [532, 119] width 80 height 14
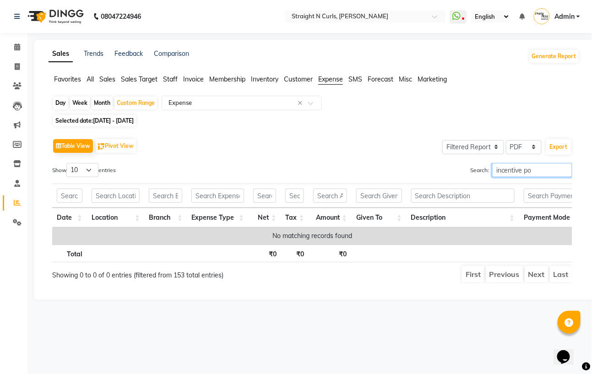
scroll to position [0, 0]
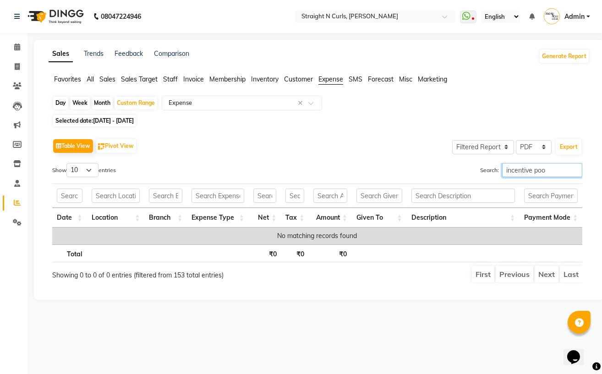
type input "incentive pooj"
click at [576, 172] on input "incentive pooj" at bounding box center [542, 170] width 80 height 14
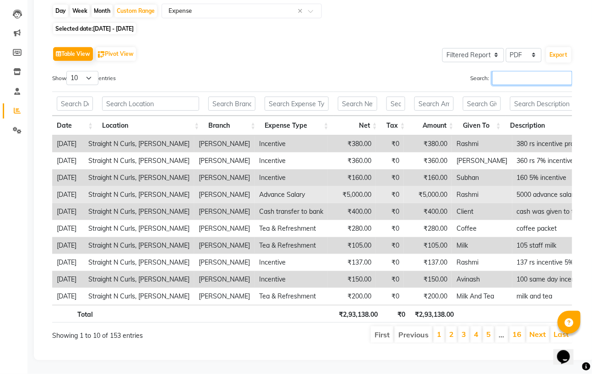
scroll to position [112, 0]
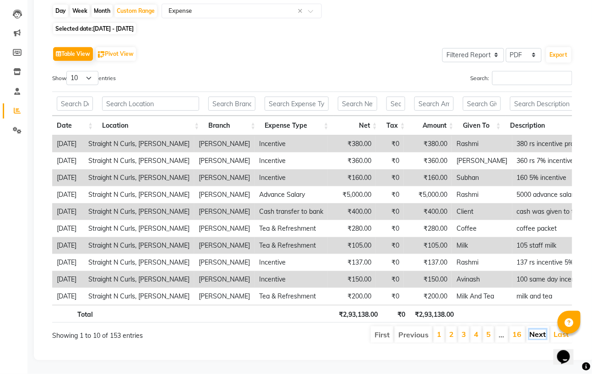
click at [545, 330] on link "Next" at bounding box center [538, 334] width 16 height 9
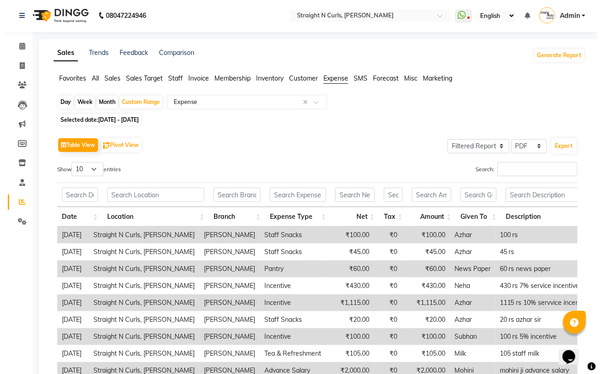
scroll to position [0, 0]
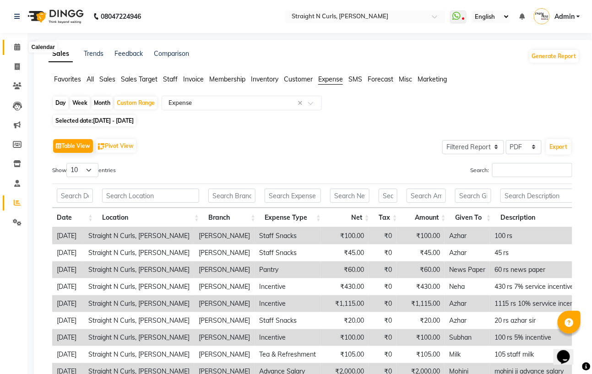
click at [17, 47] on icon at bounding box center [17, 47] width 6 height 7
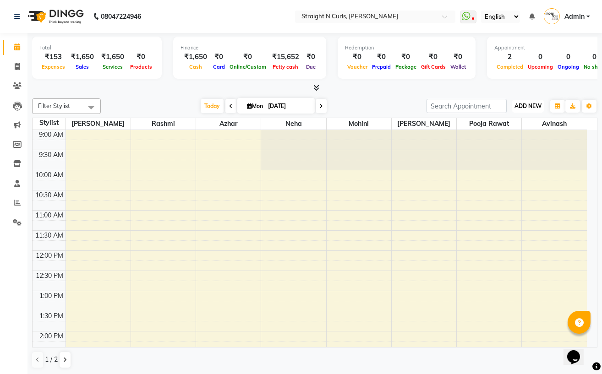
click at [529, 104] on span "ADD NEW" at bounding box center [527, 106] width 27 height 7
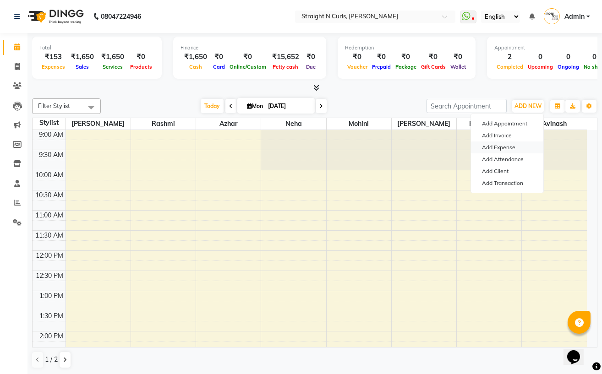
click at [517, 145] on link "Add Expense" at bounding box center [507, 148] width 72 height 12
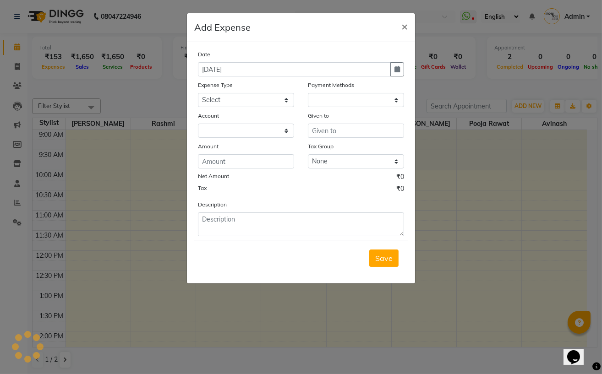
select select "1"
select select "6102"
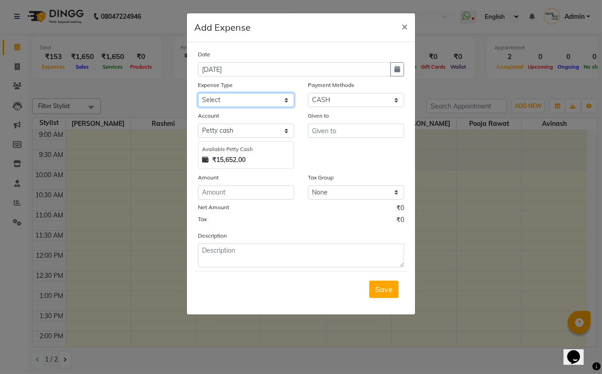
click at [221, 102] on select "Select Advance Salary Cash transfer to bank Client Snacks Electricity Fuel Ince…" at bounding box center [246, 100] width 96 height 14
select select "18820"
click at [198, 94] on select "Select Advance Salary Cash transfer to bank Client Snacks Electricity Fuel Ince…" at bounding box center [246, 100] width 96 height 14
click at [334, 134] on input "text" at bounding box center [356, 131] width 96 height 14
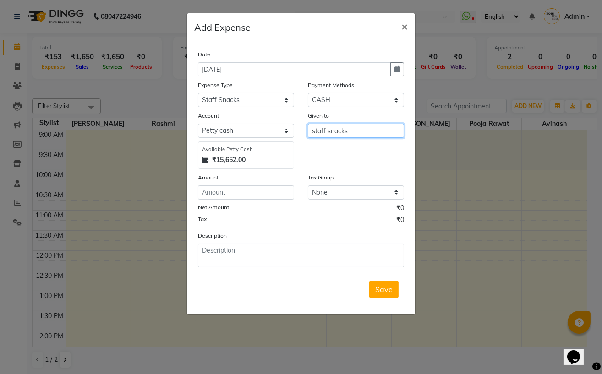
type input "staff snacks"
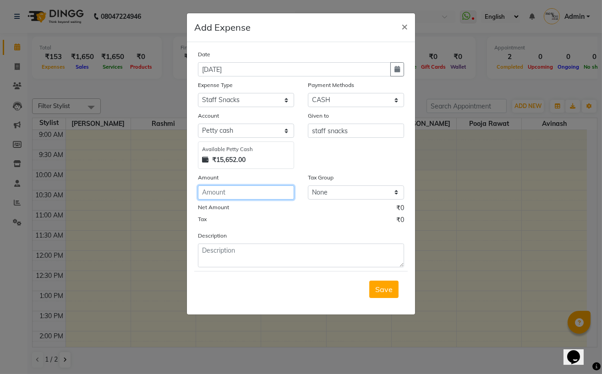
click at [258, 195] on input "number" at bounding box center [246, 192] width 96 height 14
type input "9"
type input "100"
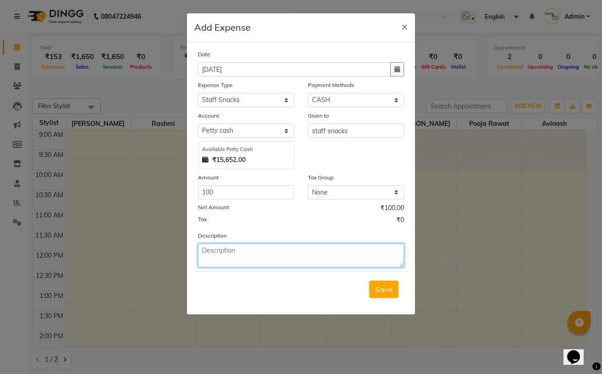
click at [248, 247] on textarea at bounding box center [301, 256] width 206 height 24
type textarea "staff snacks 100"
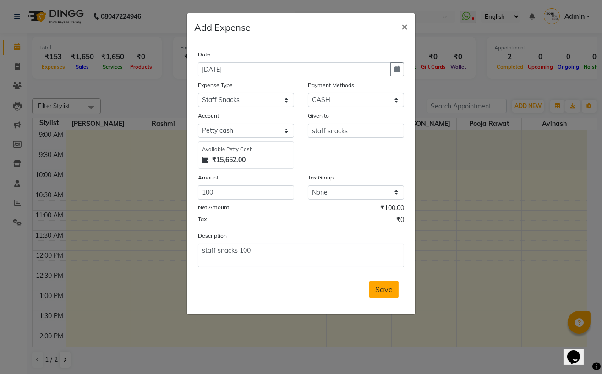
click at [387, 296] on button "Save" at bounding box center [383, 289] width 29 height 17
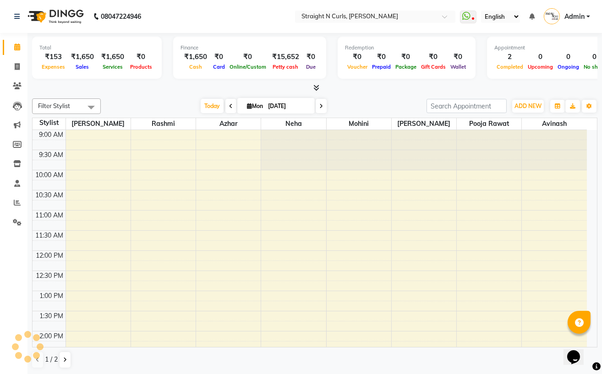
click at [146, 95] on div "Filter Stylist Select All [PERSON_NAME] [PERSON_NAME] [PERSON_NAME] [PERSON_NAM…" at bounding box center [314, 234] width 565 height 278
